Goal: Task Accomplishment & Management: Manage account settings

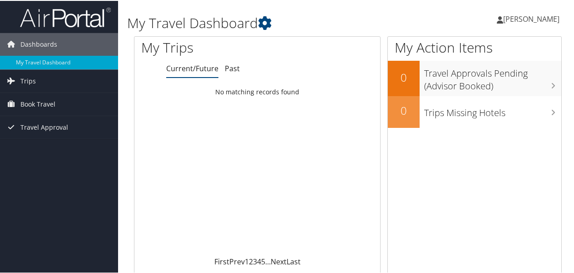
click at [204, 70] on link "Current/Future" at bounding box center [192, 68] width 52 height 10
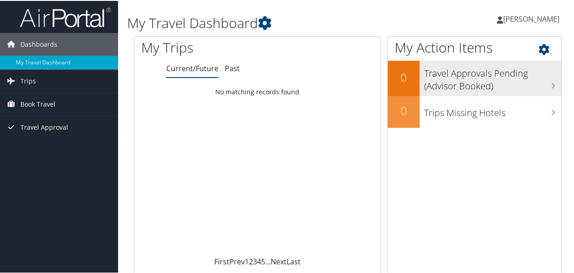
click at [551, 86] on icon at bounding box center [553, 84] width 5 height 7
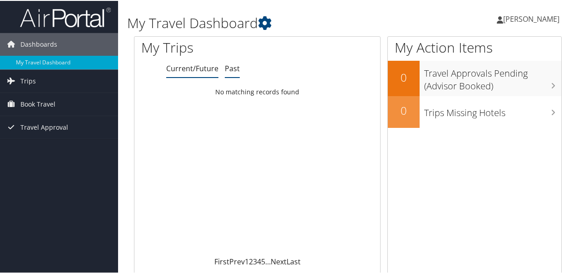
click at [230, 68] on link "Past" at bounding box center [232, 68] width 15 height 10
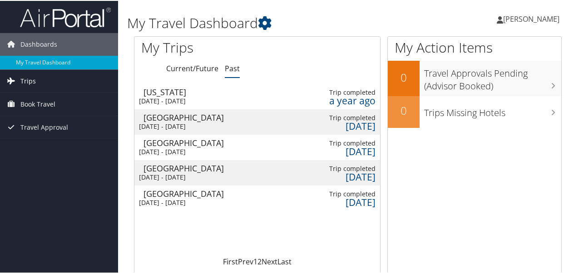
click at [18, 81] on link "Trips" at bounding box center [59, 80] width 118 height 23
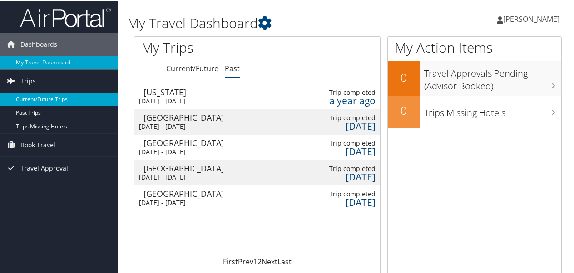
click at [32, 99] on link "Current/Future Trips" at bounding box center [59, 99] width 118 height 14
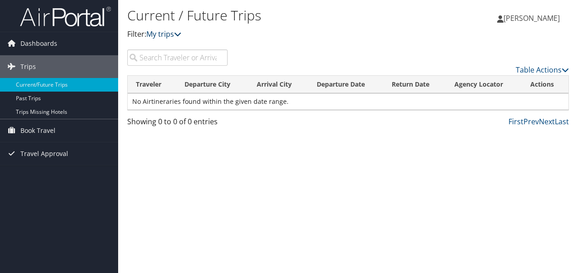
click at [179, 33] on icon at bounding box center [177, 33] width 7 height 7
click at [166, 35] on link "My trips" at bounding box center [163, 34] width 35 height 10
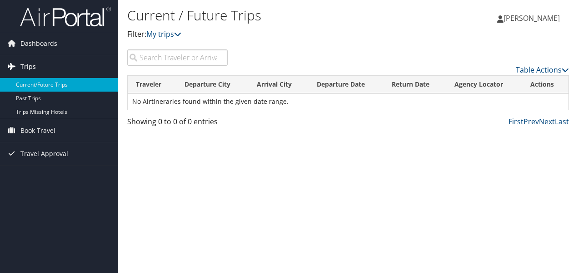
click at [33, 66] on span "Trips" at bounding box center [27, 66] width 15 height 23
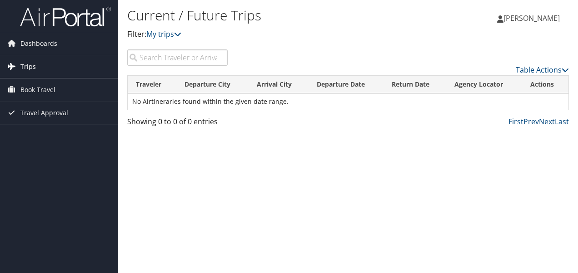
click at [28, 69] on span "Trips" at bounding box center [27, 66] width 15 height 23
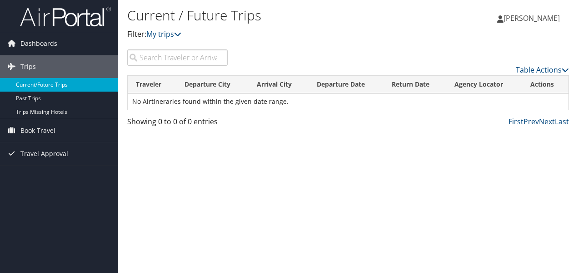
click at [26, 84] on link "Current/Future Trips" at bounding box center [59, 85] width 118 height 14
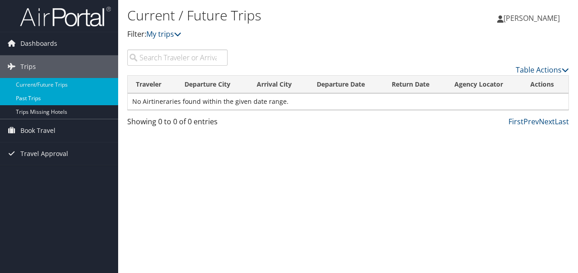
click at [24, 95] on link "Past Trips" at bounding box center [59, 99] width 118 height 14
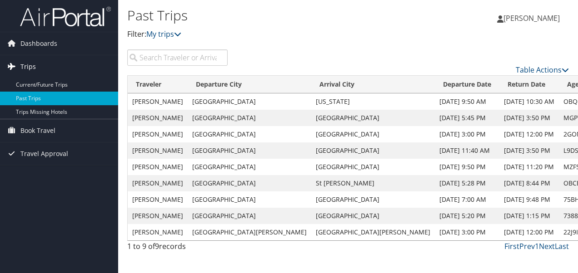
click at [30, 65] on span "Trips" at bounding box center [27, 66] width 15 height 23
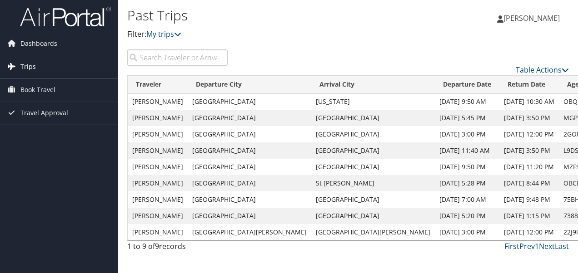
click at [70, 66] on link "Trips" at bounding box center [59, 66] width 118 height 23
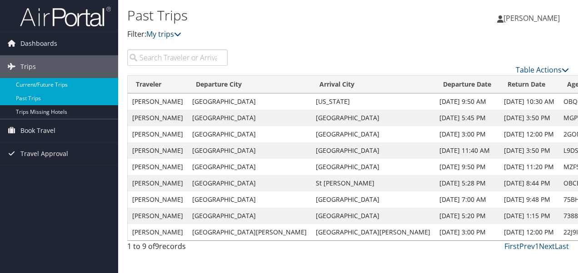
click at [33, 84] on link "Current/Future Trips" at bounding box center [59, 85] width 118 height 14
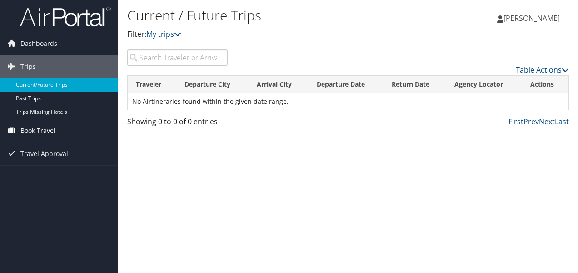
click at [28, 127] on span "Book Travel" at bounding box center [37, 130] width 35 height 23
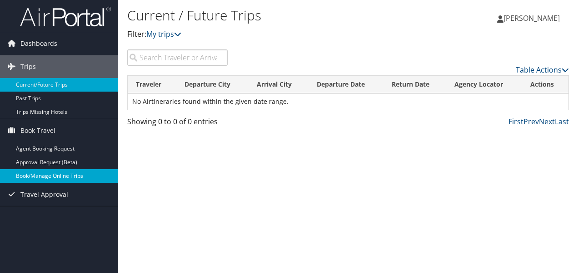
click at [49, 179] on link "Book/Manage Online Trips" at bounding box center [59, 176] width 118 height 14
